Goal: Information Seeking & Learning: Compare options

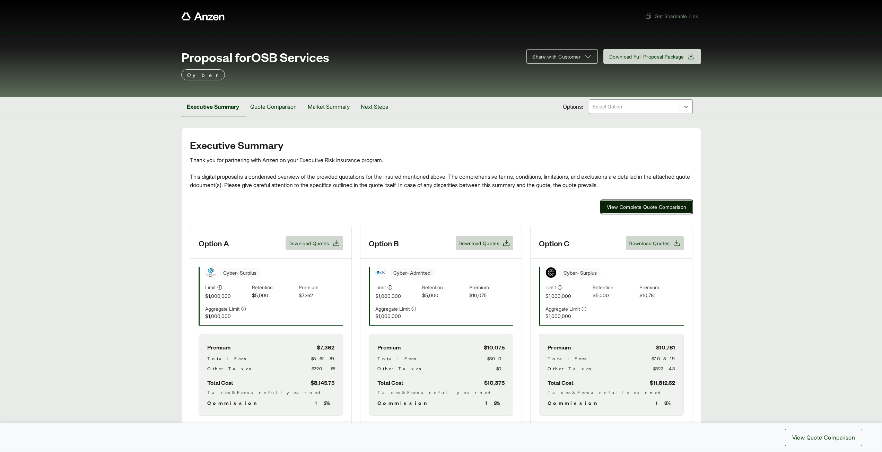
click at [615, 209] on span "View Complete Quote Comparison" at bounding box center [647, 206] width 80 height 7
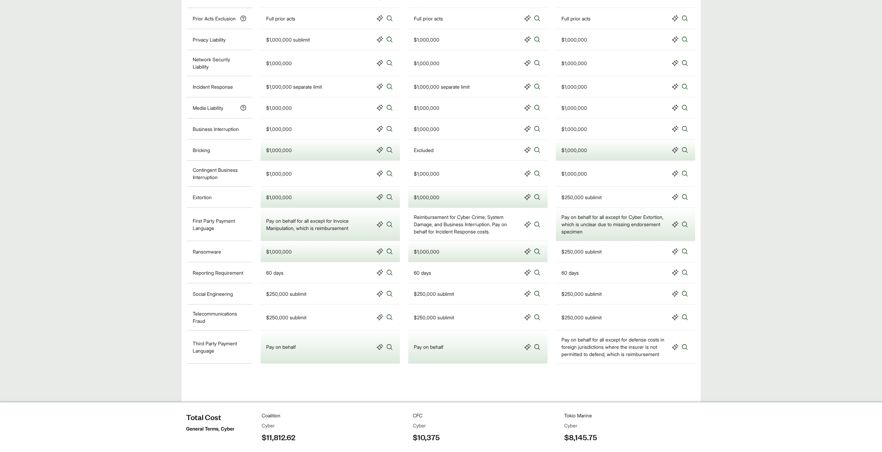
scroll to position [504, 0]
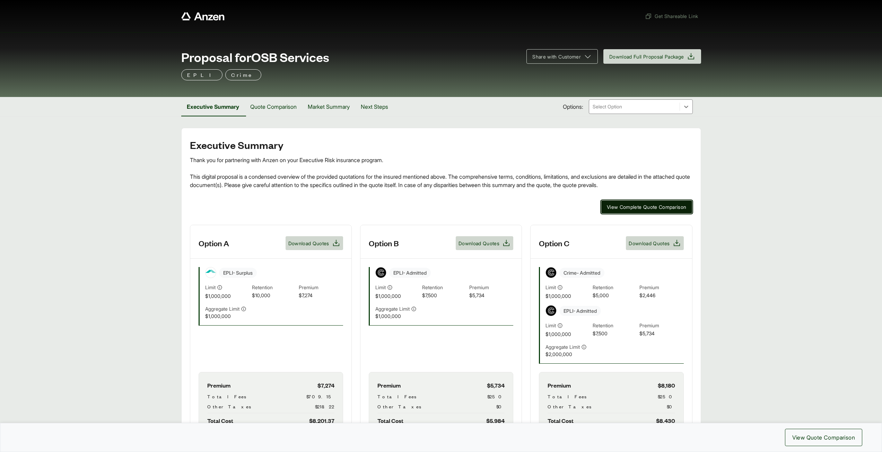
click at [627, 207] on span "View Complete Quote Comparison" at bounding box center [647, 206] width 80 height 7
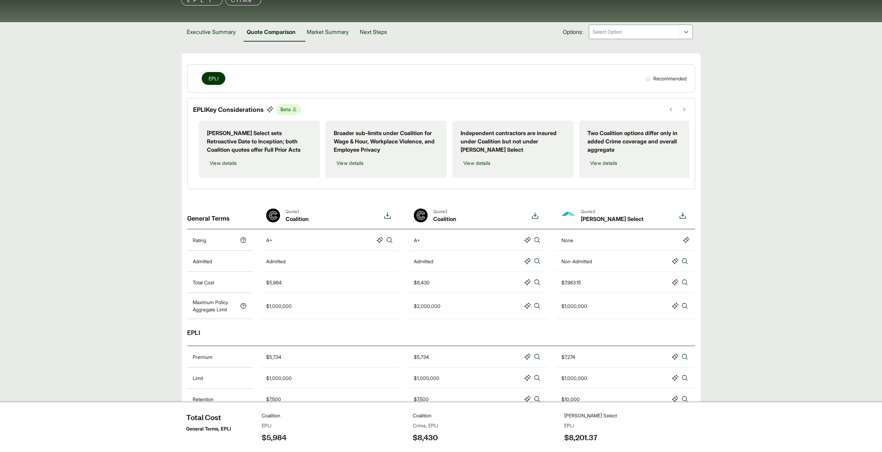
scroll to position [51, 0]
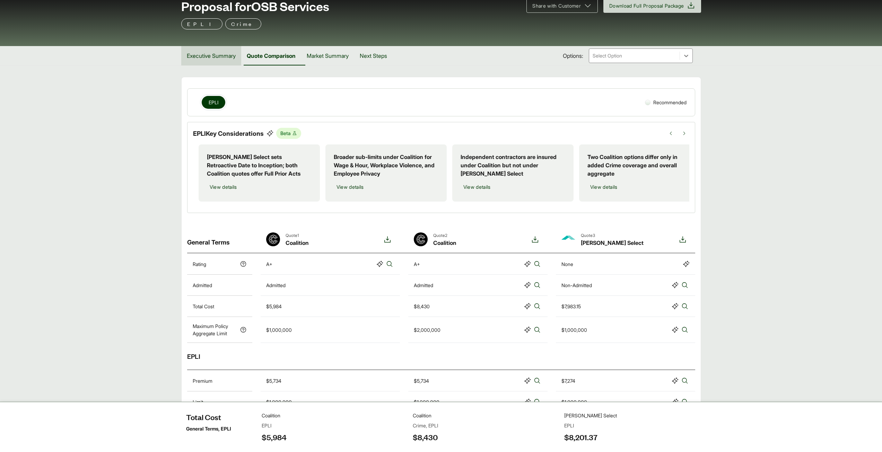
click at [220, 59] on button "Executive Summary" at bounding box center [211, 55] width 60 height 19
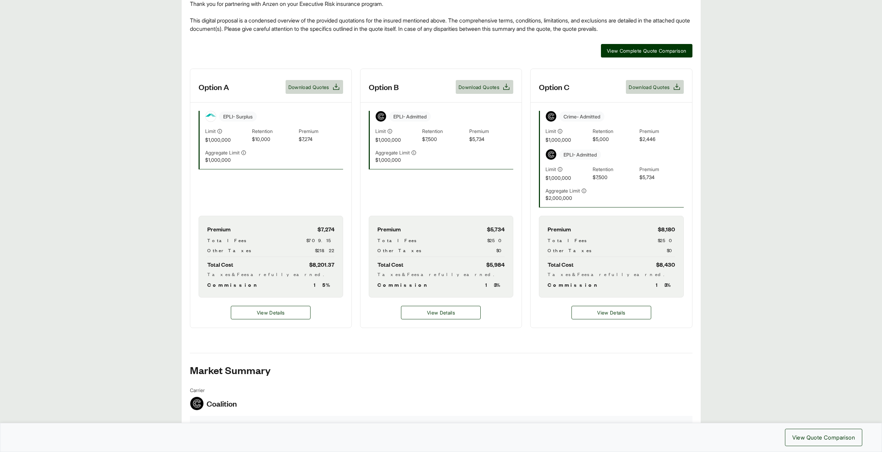
scroll to position [120, 0]
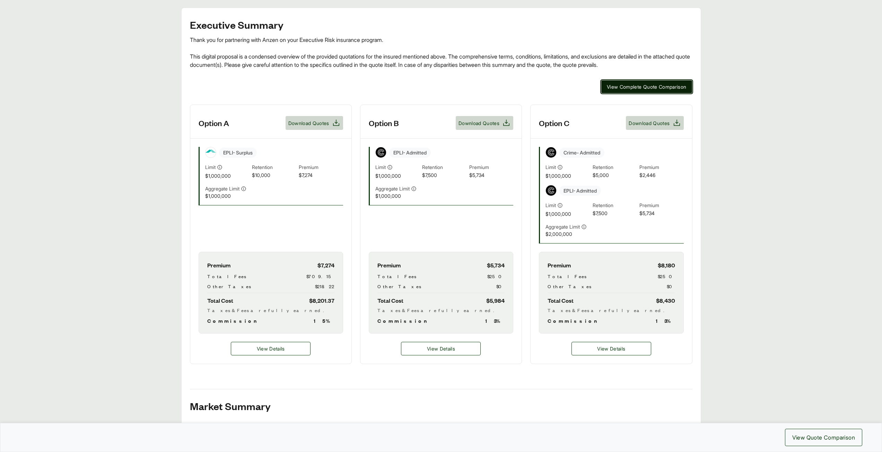
click at [686, 80] on button "View Complete Quote Comparison" at bounding box center [647, 87] width 92 height 14
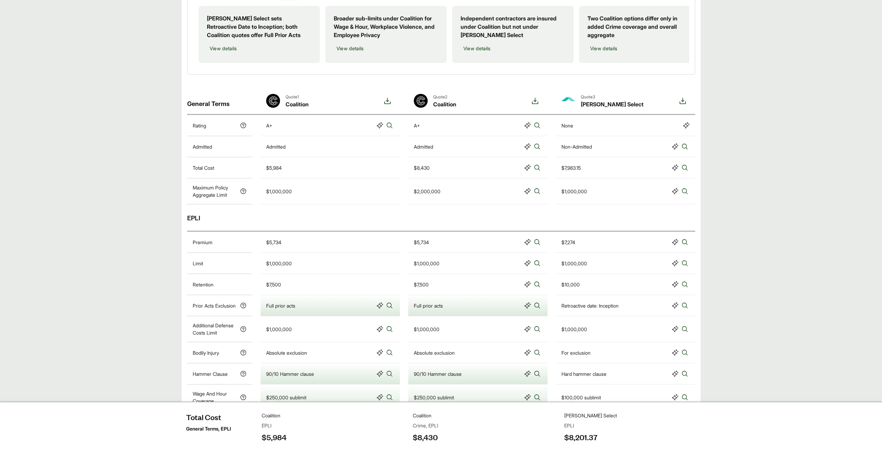
scroll to position [224, 0]
